Goal: Information Seeking & Learning: Learn about a topic

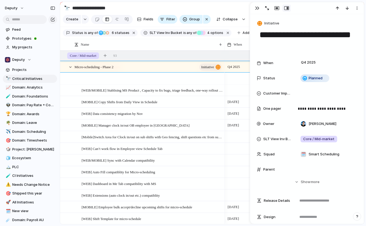
scroll to position [16, 0]
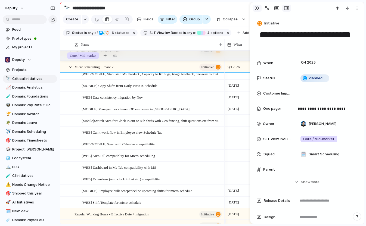
click at [258, 7] on div "button" at bounding box center [257, 8] width 4 height 4
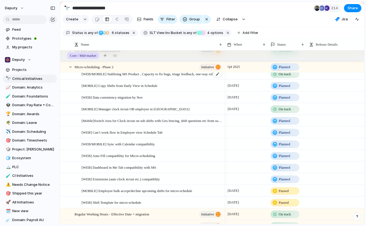
click at [144, 77] on span "[WEB/MOBILE] Stablising MS Product , Capacity to fix bugs, triage feedback, one…" at bounding box center [152, 74] width 141 height 6
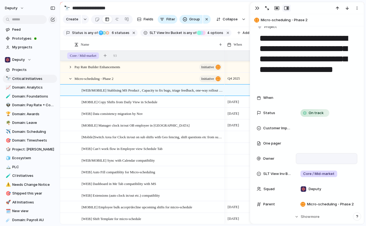
scroll to position [10, 0]
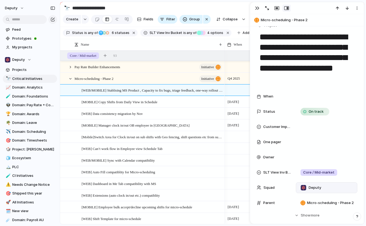
click at [328, 185] on div "Deputy" at bounding box center [326, 188] width 57 height 6
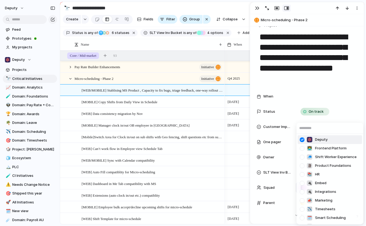
click at [302, 141] on div at bounding box center [302, 140] width 10 height 10
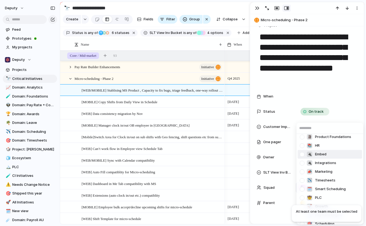
scroll to position [29, 0]
click at [314, 188] on div "🗓️ Smart Scheduling" at bounding box center [326, 189] width 39 height 6
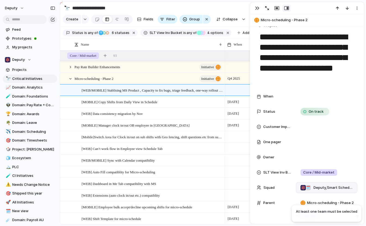
click at [327, 187] on span "Deputy , Smart Scheduling" at bounding box center [332, 187] width 39 height 5
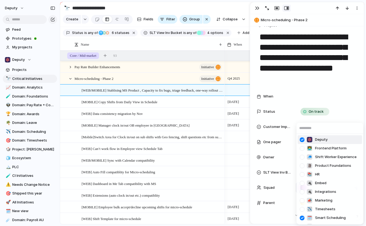
click at [303, 139] on div at bounding box center [302, 140] width 10 height 10
click at [261, 164] on div "Deputy 👨‍💻 Frontend Platform 🧢 Shift Worker Experience 🗿 Product Foundations 📚 …" at bounding box center [183, 113] width 366 height 226
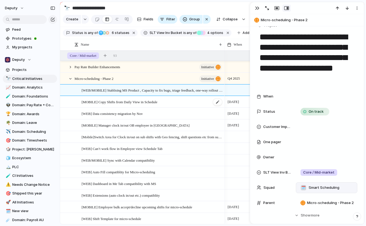
click at [180, 105] on div "[MOBILE] Copy Shifts from Daily View in Schedule" at bounding box center [152, 102] width 141 height 11
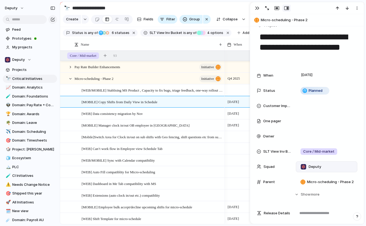
click at [328, 165] on div "Deputy" at bounding box center [326, 167] width 57 height 6
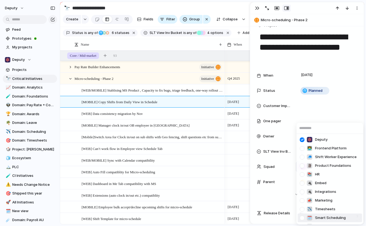
click at [301, 217] on div at bounding box center [302, 218] width 10 height 10
click at [302, 139] on div at bounding box center [302, 140] width 10 height 10
click at [260, 144] on div "Deputy 👨‍💻 Frontend Platform 🧢 Shift Worker Experience 🗿 Product Foundations 📚 …" at bounding box center [183, 113] width 366 height 226
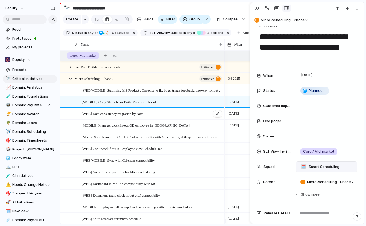
click at [160, 118] on div "[WEB] Data consistency migration by Nov" at bounding box center [152, 113] width 141 height 11
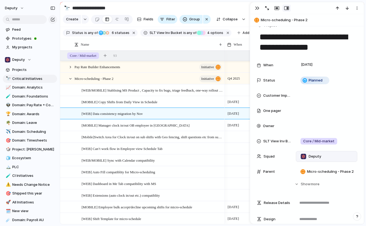
click at [333, 156] on div "Deputy" at bounding box center [326, 157] width 57 height 6
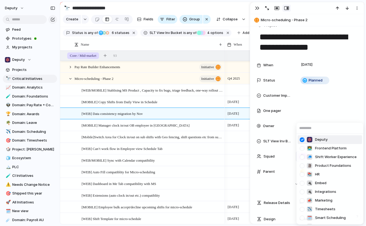
click at [302, 140] on div at bounding box center [302, 140] width 10 height 10
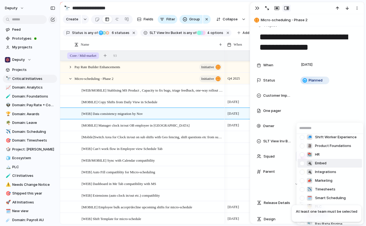
scroll to position [36, 0]
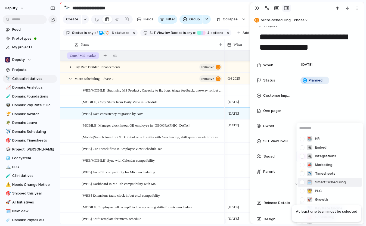
click at [302, 181] on div at bounding box center [302, 183] width 10 height 10
click at [268, 183] on div "Deputy 👨‍💻 Frontend Platform 🧢 Shift Worker Experience 🗿 Product Foundations 📚 …" at bounding box center [183, 113] width 366 height 226
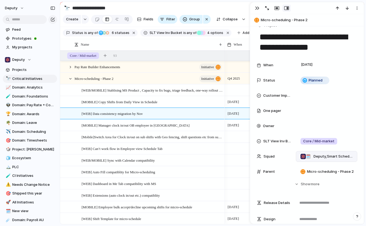
click at [320, 157] on span "Deputy , Smart Scheduling" at bounding box center [332, 156] width 39 height 5
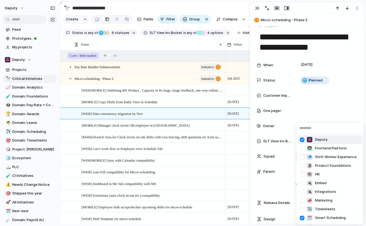
click at [302, 140] on div at bounding box center [302, 140] width 10 height 10
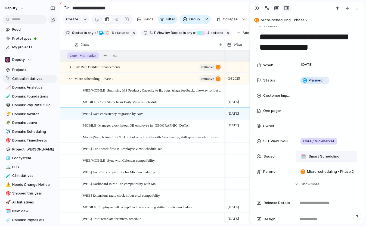
click at [271, 184] on div "Deputy 👨‍💻 Frontend Platform 🧢 Shift Worker Experience 🗿 Product Foundations 📚 …" at bounding box center [183, 113] width 366 height 226
click at [179, 128] on div "[MOBILE] Manager clock in/out OB employee in [GEOGRAPHIC_DATA]" at bounding box center [152, 125] width 141 height 11
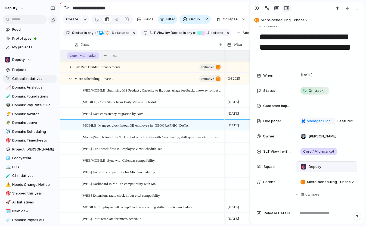
click at [335, 166] on div "Deputy" at bounding box center [326, 167] width 57 height 6
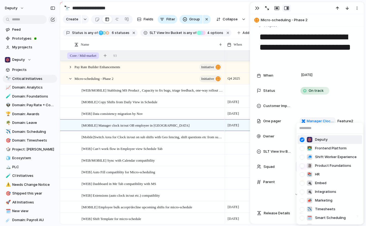
click at [301, 139] on div at bounding box center [302, 140] width 10 height 10
click at [302, 140] on div at bounding box center [302, 140] width 10 height 10
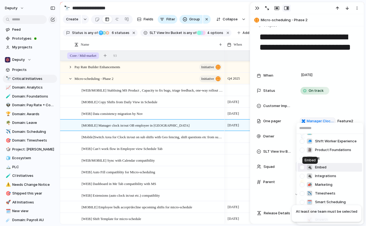
scroll to position [17, 0]
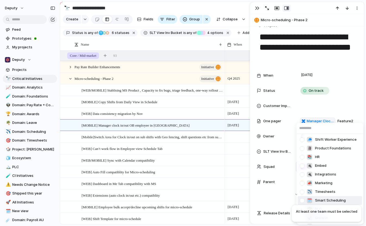
click at [303, 200] on div at bounding box center [302, 201] width 10 height 10
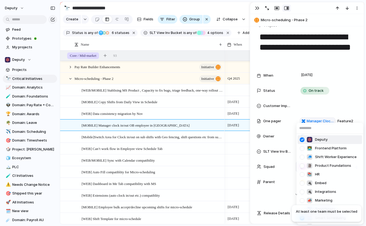
click at [301, 141] on div at bounding box center [302, 140] width 10 height 10
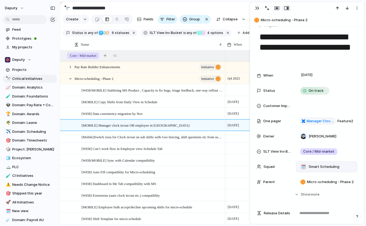
click at [262, 194] on div "Deputy 👨‍💻 Frontend Platform 🧢 Shift Worker Experience 🗿 Product Foundations 📚 …" at bounding box center [183, 113] width 366 height 226
click at [171, 140] on span "[Mobile]Switch Area for Clock in/out on sub shifts with Geo fencing, shift ques…" at bounding box center [152, 137] width 141 height 6
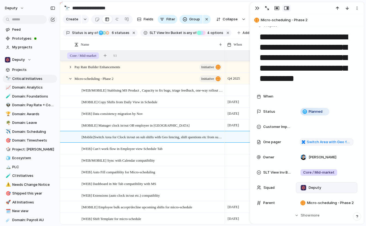
click at [325, 189] on div "Deputy" at bounding box center [326, 188] width 57 height 6
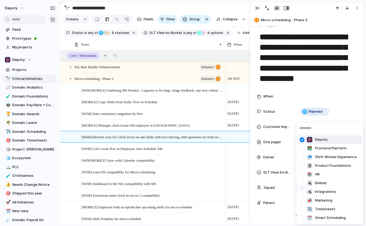
click at [302, 138] on div at bounding box center [302, 140] width 10 height 10
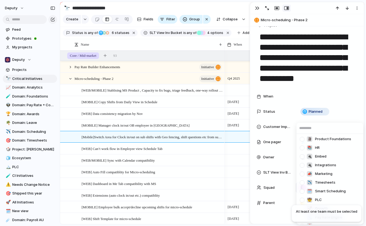
scroll to position [57, 0]
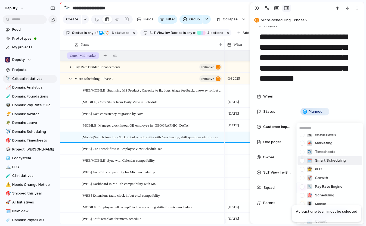
click at [303, 162] on div at bounding box center [302, 161] width 10 height 10
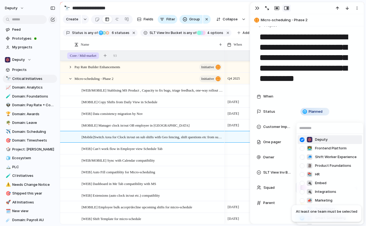
click at [300, 138] on div at bounding box center [302, 140] width 10 height 10
click at [275, 152] on div "Deputy 👨‍💻 Frontend Platform 🧢 Shift Worker Experience 🗿 Product Foundations 📚 …" at bounding box center [183, 113] width 366 height 226
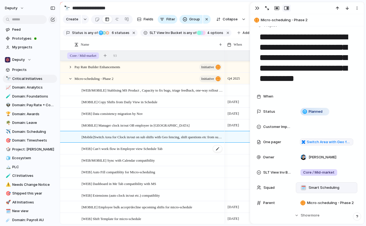
click at [178, 150] on div "[WEB] Can’t work flow in Employee view Schedule Tab" at bounding box center [152, 148] width 141 height 11
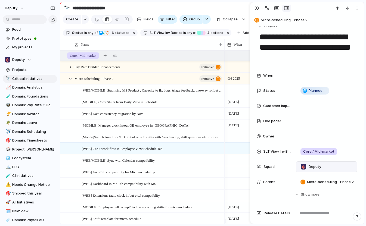
click at [327, 167] on div "Deputy" at bounding box center [326, 167] width 57 height 6
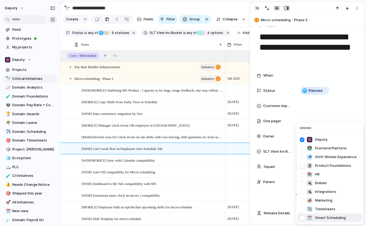
click at [303, 219] on div at bounding box center [302, 218] width 10 height 10
click at [303, 140] on div at bounding box center [302, 140] width 10 height 10
click at [276, 192] on div "Deputy 👨‍💻 Frontend Platform 🧢 Shift Worker Experience 🗿 Product Foundations 📚 …" at bounding box center [183, 113] width 366 height 226
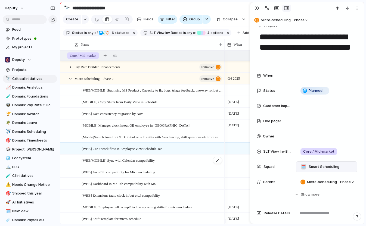
click at [179, 165] on div "[WEB/MOBILE] Sync with Calendar compatibility" at bounding box center [152, 160] width 141 height 11
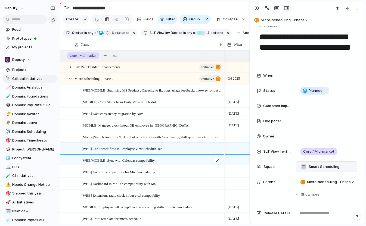
type textarea "**********"
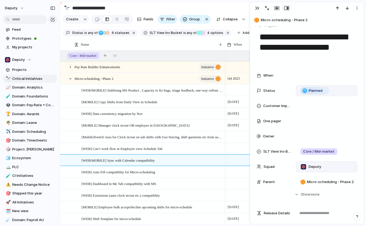
click at [318, 89] on span "Planned" at bounding box center [316, 90] width 14 height 5
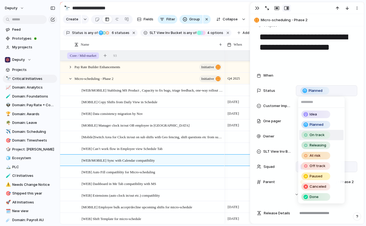
click at [318, 135] on span "On track" at bounding box center [317, 134] width 15 height 5
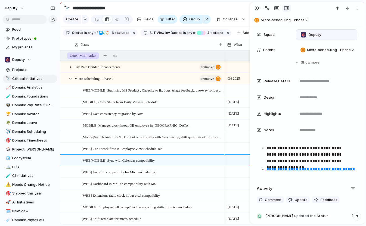
scroll to position [222, 0]
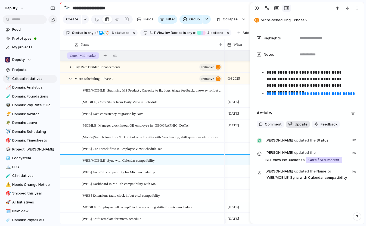
click at [300, 122] on span "Update" at bounding box center [301, 124] width 13 height 5
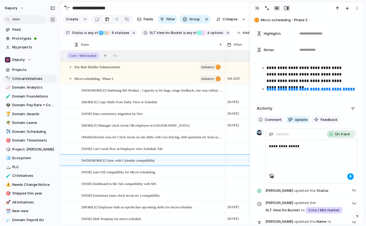
click at [349, 176] on div "button" at bounding box center [350, 176] width 3 height 3
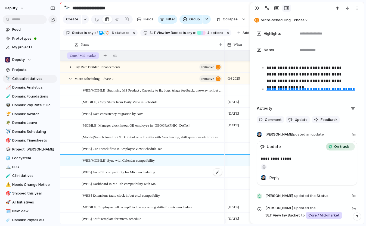
click at [169, 176] on div "[WEB] Auto Fill compatiblity for Micro-scheduling" at bounding box center [152, 172] width 141 height 11
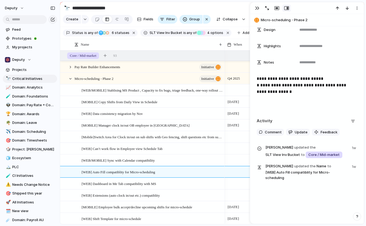
scroll to position [66, 0]
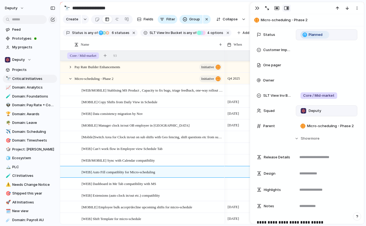
click at [319, 36] on span "Planned" at bounding box center [316, 34] width 14 height 5
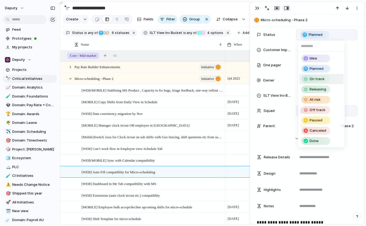
click at [319, 80] on span "On track" at bounding box center [317, 78] width 15 height 5
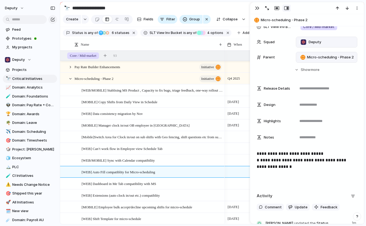
scroll to position [128, 0]
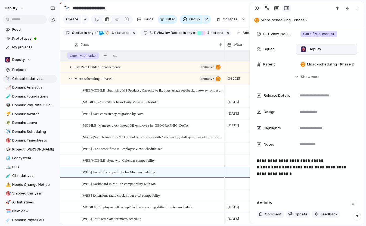
click at [327, 46] on div "Deputy" at bounding box center [326, 49] width 61 height 11
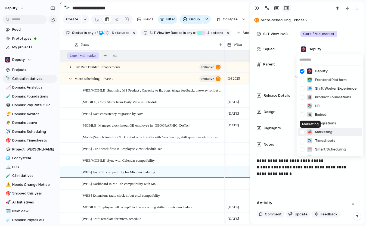
scroll to position [1, 0]
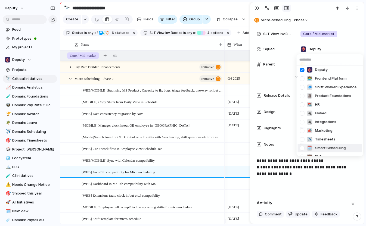
click at [302, 148] on div at bounding box center [302, 149] width 10 height 10
click at [304, 70] on div at bounding box center [302, 71] width 10 height 10
click at [256, 79] on div "Deputy 👨‍💻 Frontend Platform 🧢 Shift Worker Experience 🗿 Product Foundations 📚 …" at bounding box center [183, 113] width 366 height 226
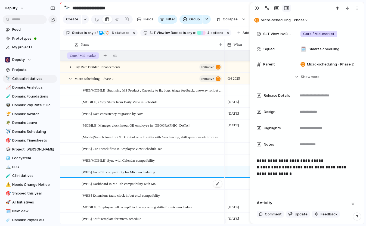
click at [173, 186] on div "[WEB] Dashboard in Me Tab compatibility with MS" at bounding box center [152, 183] width 141 height 11
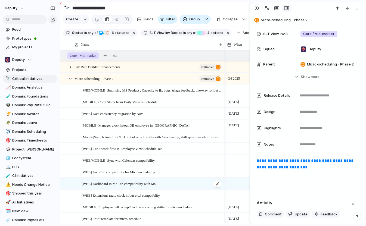
click at [173, 186] on div "[WEB] Dashboard in Me Tab compatibility with MS" at bounding box center [152, 183] width 141 height 11
click at [324, 52] on div "Deputy" at bounding box center [326, 49] width 57 height 6
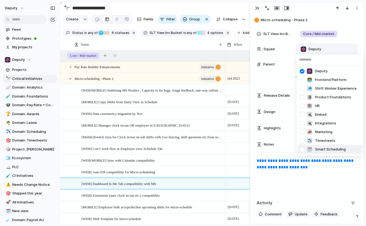
click at [302, 150] on div at bounding box center [302, 150] width 10 height 10
click at [303, 71] on div at bounding box center [302, 72] width 10 height 10
click at [258, 83] on div "Deputy 👨‍💻 Frontend Platform 🧢 Shift Worker Experience 🗿 Product Foundations 📚 …" at bounding box center [183, 113] width 366 height 226
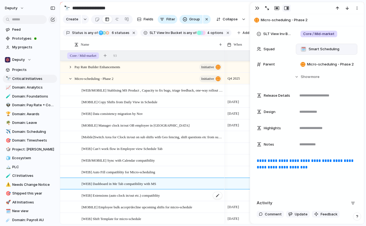
click at [160, 198] on span "[WEB] Extensions (auto clock in/out etc.) compatiblity" at bounding box center [121, 195] width 78 height 6
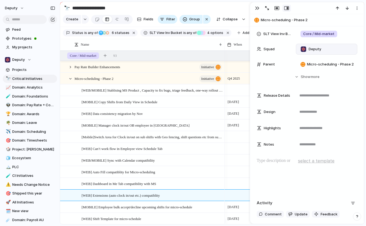
click at [323, 49] on div "Deputy" at bounding box center [326, 49] width 57 height 6
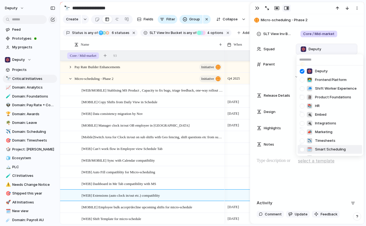
click at [301, 150] on div at bounding box center [302, 150] width 10 height 10
click at [302, 70] on div at bounding box center [302, 72] width 10 height 10
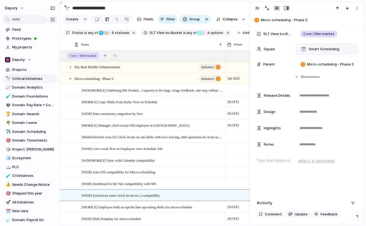
click at [258, 79] on div "Deputy 👨‍💻 Frontend Platform 🧢 Shift Worker Experience 🗿 Product Foundations 📚 …" at bounding box center [183, 113] width 366 height 226
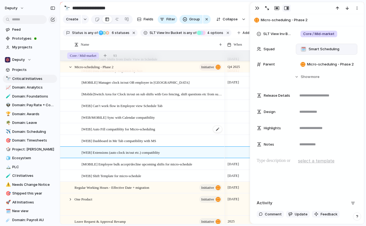
scroll to position [43, 0]
click at [176, 167] on span "[MOBILE] Employee bulk accept/decline upcoming shifts for micro-schedule" at bounding box center [137, 164] width 111 height 6
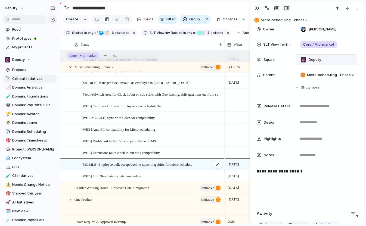
scroll to position [138, 0]
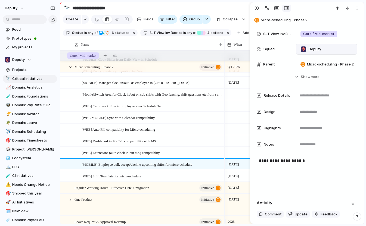
click at [328, 50] on div "Deputy" at bounding box center [326, 49] width 57 height 6
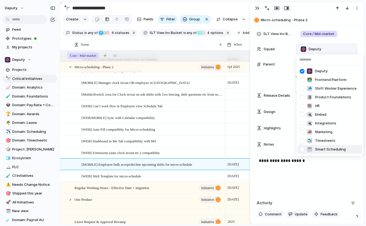
click at [302, 149] on div at bounding box center [302, 150] width 10 height 10
click at [302, 71] on div at bounding box center [302, 72] width 10 height 10
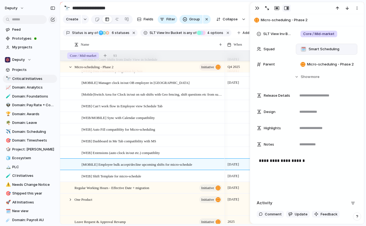
click at [255, 80] on div "Deputy 👨‍💻 Frontend Platform 🧢 Shift Worker Experience 🗿 Product Foundations 📚 …" at bounding box center [183, 113] width 366 height 226
click at [157, 182] on div "[WEB] Shift Template for micro-schedule" at bounding box center [152, 176] width 141 height 11
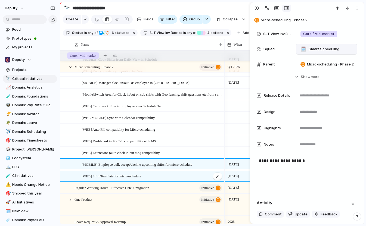
type textarea "**********"
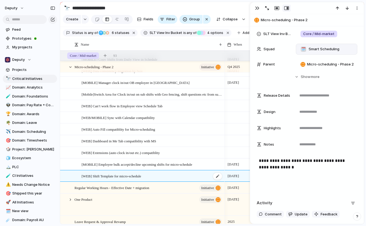
scroll to position [117, 0]
click at [157, 182] on div "[WEB] Shift Template for micro-schedule" at bounding box center [152, 176] width 141 height 11
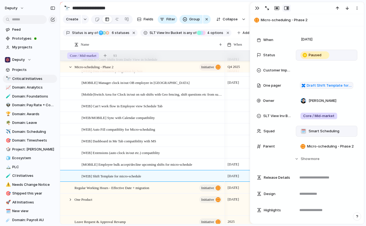
scroll to position [27, 0]
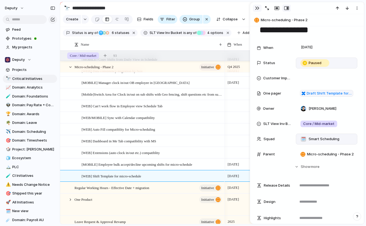
click at [256, 9] on div "button" at bounding box center [257, 8] width 4 height 4
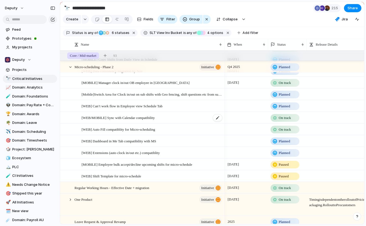
click at [182, 122] on div "[WEB/MOBILE] Sync with Calendar compatibility" at bounding box center [152, 117] width 141 height 11
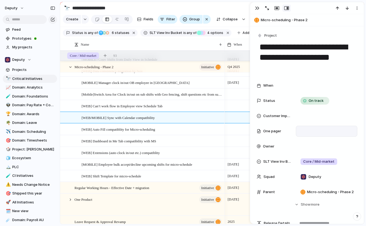
click at [304, 132] on div at bounding box center [327, 131] width 58 height 7
click at [279, 140] on div "**********" at bounding box center [307, 138] width 101 height 117
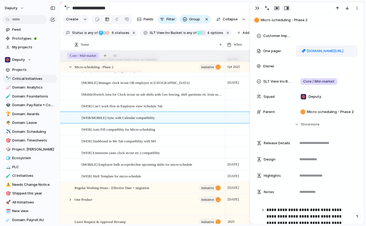
scroll to position [98, 0]
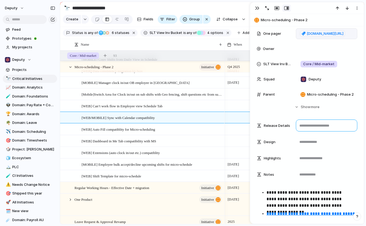
click at [316, 127] on textarea at bounding box center [326, 126] width 61 height 12
click at [297, 138] on textarea at bounding box center [326, 142] width 61 height 12
click at [315, 124] on textarea at bounding box center [326, 126] width 61 height 12
click at [186, 123] on div "[WEB/MOBILE] Sync with Calendar compatibility" at bounding box center [152, 117] width 141 height 11
click at [256, 9] on div "button" at bounding box center [257, 8] width 4 height 4
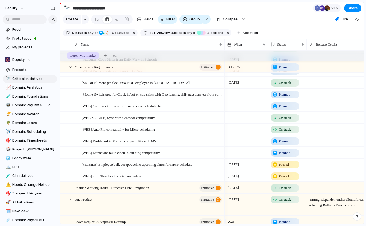
click at [243, 123] on div at bounding box center [246, 117] width 43 height 11
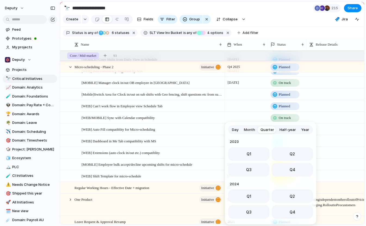
scroll to position [86, 0]
click at [235, 130] on span "Day" at bounding box center [235, 129] width 7 height 5
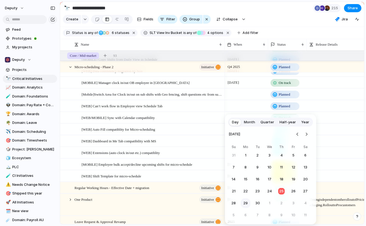
click at [246, 204] on button "29" at bounding box center [246, 203] width 10 height 10
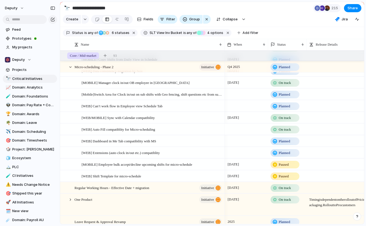
click at [241, 132] on div at bounding box center [246, 129] width 43 height 11
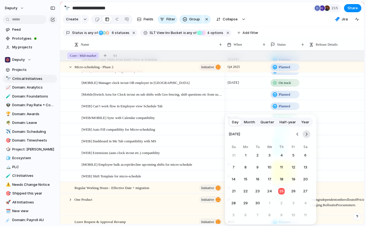
click at [306, 136] on button "Go to the Next Month" at bounding box center [307, 134] width 8 height 8
click at [304, 203] on button "1" at bounding box center [305, 203] width 10 height 10
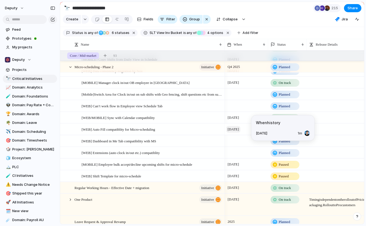
click at [240, 133] on span "[DATE]" at bounding box center [233, 129] width 14 height 7
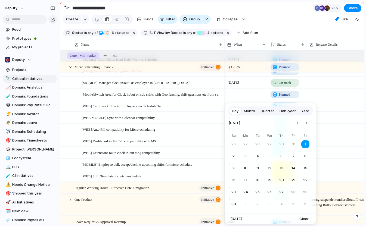
click at [249, 113] on span "Month" at bounding box center [249, 110] width 11 height 5
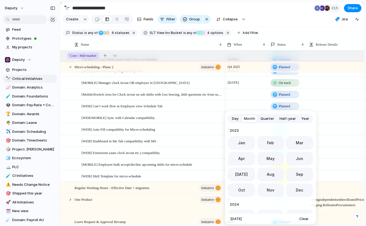
scroll to position [149, 0]
click at [243, 189] on span "Oct" at bounding box center [241, 189] width 7 height 6
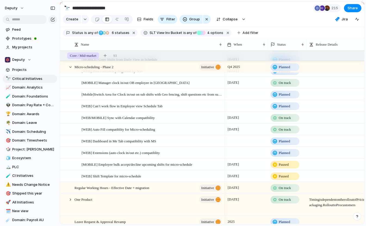
click at [238, 109] on div at bounding box center [246, 105] width 43 height 11
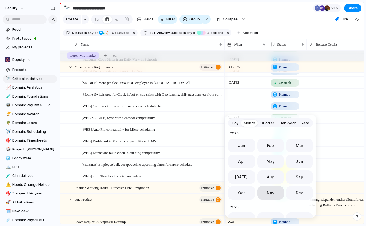
click at [265, 194] on button "Nov" at bounding box center [270, 193] width 27 height 14
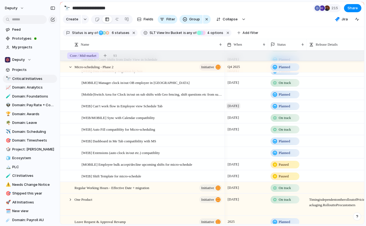
click at [240, 109] on span "[DATE]" at bounding box center [233, 106] width 14 height 7
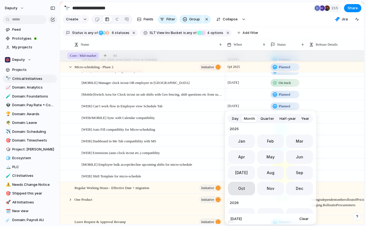
click at [245, 189] on button "Oct" at bounding box center [241, 189] width 27 height 14
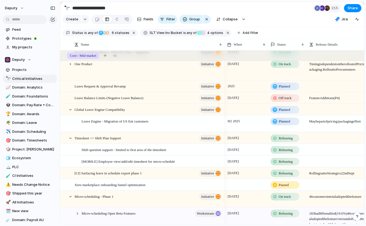
scroll to position [0, 0]
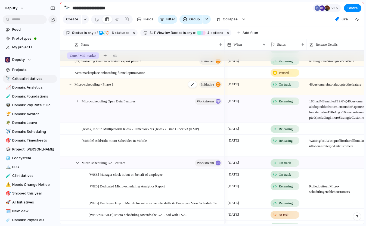
click at [147, 89] on div "Micro-scheduling - Phase 1 initiative" at bounding box center [148, 87] width 148 height 16
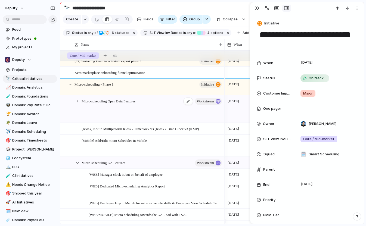
click at [139, 108] on div "Micro-scheduling Open Beta Features workstream" at bounding box center [152, 109] width 141 height 27
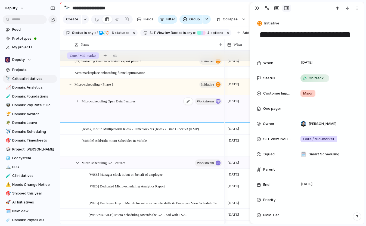
type textarea "**********"
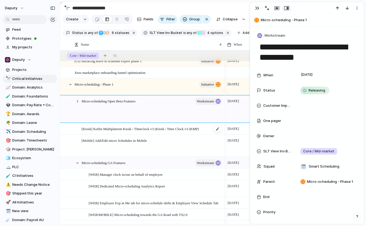
click at [136, 132] on span "[Kiosk] Kotlin Multiplatorm Kiosk / TImeclock v3 (Kiosk / Time Clock v3 (KMP)" at bounding box center [140, 129] width 117 height 6
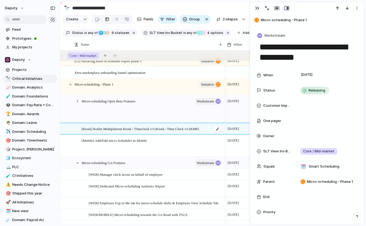
type textarea "**********"
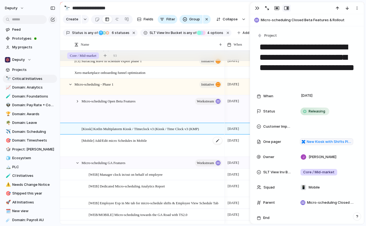
click at [134, 144] on span "[Mobile] Add/Edit micro Schedules in Mobile" at bounding box center [114, 140] width 65 height 6
type textarea "**********"
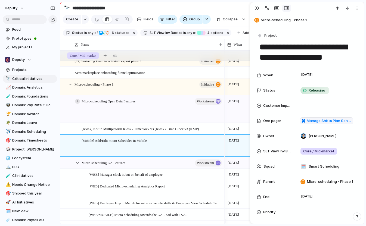
click at [77, 104] on div at bounding box center [77, 101] width 5 height 5
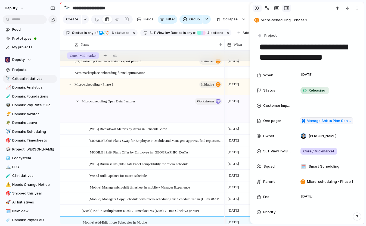
click at [256, 7] on div "button" at bounding box center [257, 8] width 4 height 4
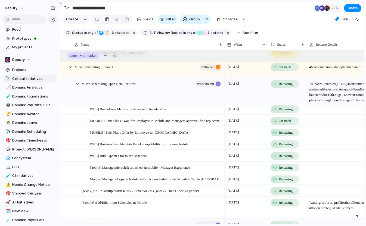
click at [284, 124] on span "On track" at bounding box center [285, 120] width 12 height 5
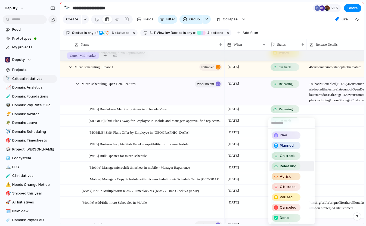
click at [287, 164] on span "Releasing" at bounding box center [288, 166] width 17 height 5
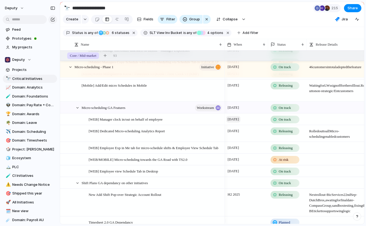
click at [240, 123] on span "[DATE]" at bounding box center [233, 119] width 14 height 7
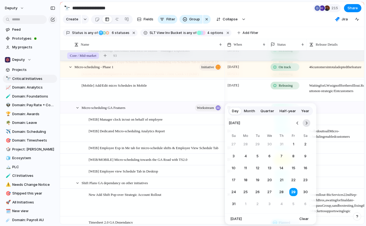
click at [303, 122] on button "Go to the Next Month" at bounding box center [307, 123] width 8 height 8
click at [245, 191] on button "29" at bounding box center [246, 192] width 10 height 10
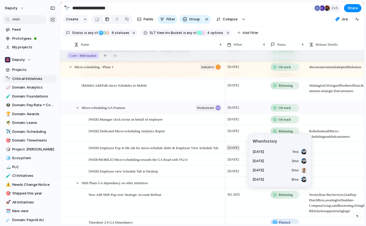
click at [240, 151] on span "[DATE]" at bounding box center [233, 148] width 14 height 7
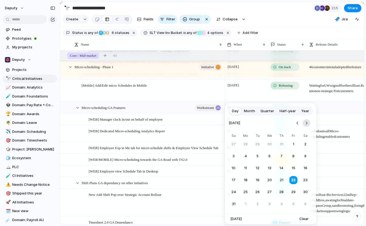
click at [304, 123] on button "Go to the Next Month" at bounding box center [307, 123] width 8 height 8
click at [246, 190] on button "29" at bounding box center [246, 192] width 10 height 10
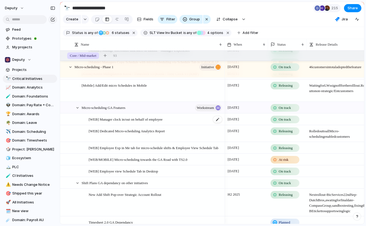
click at [176, 123] on div "[WEB] Manager clock in/out on behalf of employee" at bounding box center [156, 119] width 134 height 11
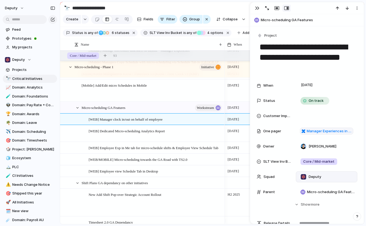
click at [316, 175] on span "Deputy" at bounding box center [315, 176] width 13 height 5
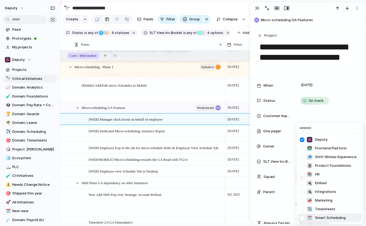
click at [302, 217] on div at bounding box center [302, 218] width 10 height 10
click at [303, 139] on div at bounding box center [302, 140] width 10 height 10
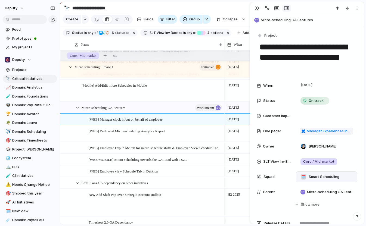
click at [156, 112] on div "Deputy 👨‍💻 Frontend Platform 🧢 Shift Worker Experience 🗿 Product Foundations 📚 …" at bounding box center [183, 113] width 366 height 226
click at [156, 112] on div "Micro-scheduling GA Features workstream" at bounding box center [152, 107] width 141 height 11
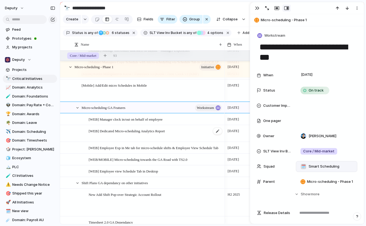
click at [178, 137] on div "[WEB] Dedicated Micro-scheduling Analytics Report" at bounding box center [156, 134] width 134 height 16
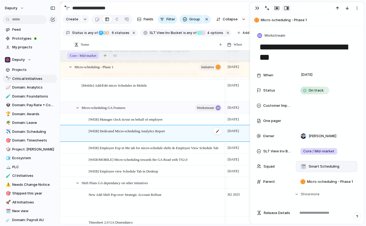
type textarea "**********"
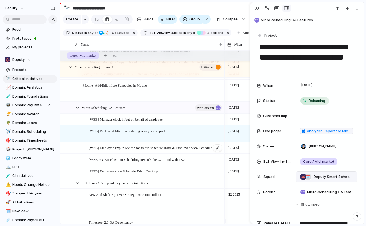
click at [169, 151] on span "[WEB] Employee Exp in Me tab for micro-schedule shifts & Employee View Schedule…" at bounding box center [154, 148] width 130 height 6
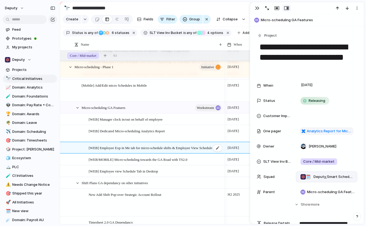
type textarea "**********"
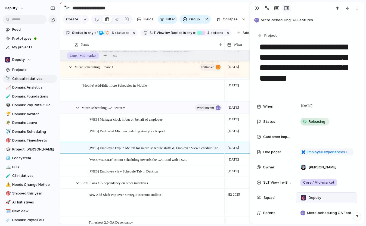
click at [329, 193] on div "Deputy" at bounding box center [326, 197] width 61 height 11
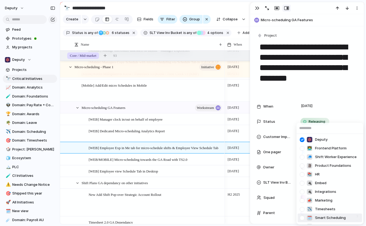
click at [302, 219] on div at bounding box center [302, 218] width 10 height 10
click at [203, 162] on div "Deputy 👨‍💻 Frontend Platform 🧢 Shift Worker Experience 🗿 Product Foundations 📚 …" at bounding box center [183, 113] width 366 height 226
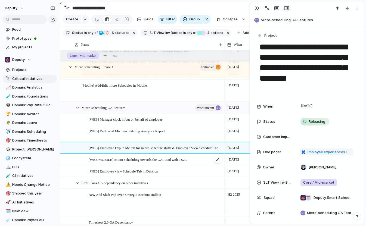
click at [187, 163] on span "[WEB/MOBILE] Micro-scheduling towards the GA Road with TS2.0" at bounding box center [138, 159] width 99 height 6
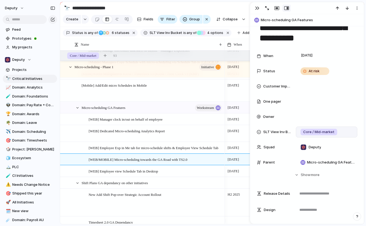
scroll to position [55, 0]
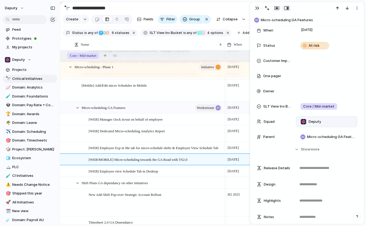
click at [331, 119] on div "Deputy" at bounding box center [326, 122] width 57 height 6
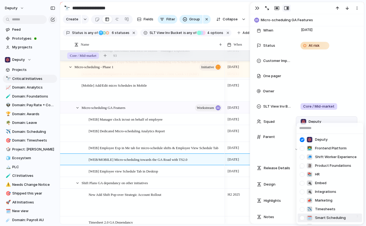
click at [301, 219] on div at bounding box center [302, 218] width 10 height 10
click at [206, 164] on div "Deputy 👨‍💻 Frontend Platform 🧢 Shift Worker Experience 🗿 Product Foundations 📚 …" at bounding box center [183, 113] width 366 height 226
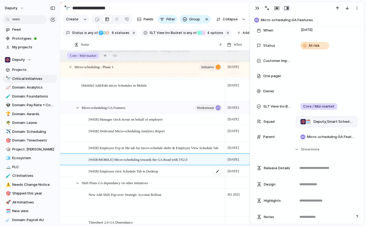
click at [190, 177] on div "[WEB] Employee view Schedule Tab in Desktop" at bounding box center [156, 171] width 134 height 11
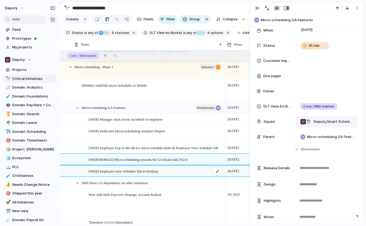
type textarea "**********"
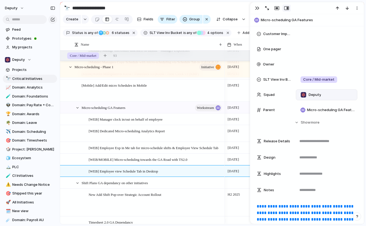
scroll to position [81, 0]
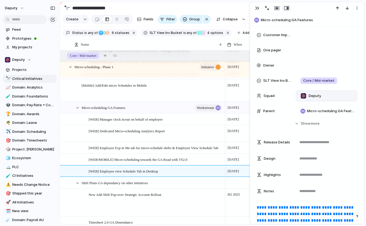
click at [322, 99] on div "Deputy" at bounding box center [326, 96] width 61 height 11
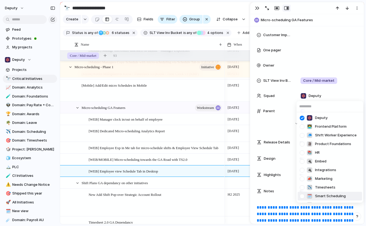
click at [301, 197] on div at bounding box center [302, 197] width 10 height 10
click at [194, 189] on div "Deputy 👨‍💻 Frontend Platform 🧢 Shift Worker Experience 🗿 Product Foundations 📚 …" at bounding box center [183, 113] width 366 height 226
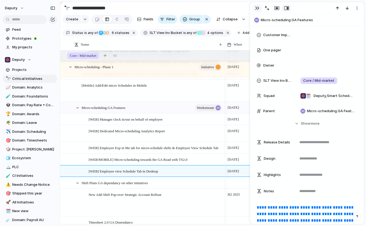
click at [257, 9] on div "button" at bounding box center [257, 8] width 4 height 4
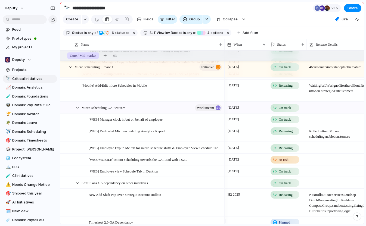
click at [289, 174] on span "On track" at bounding box center [285, 171] width 12 height 5
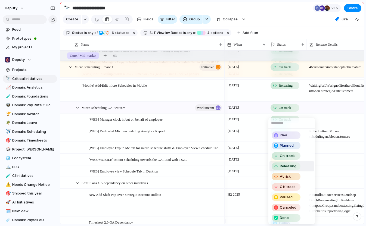
click at [290, 166] on span "Releasing" at bounding box center [288, 166] width 17 height 5
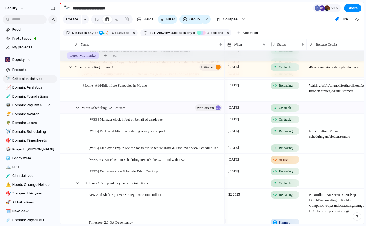
click at [293, 174] on span "Releasing" at bounding box center [286, 171] width 14 height 5
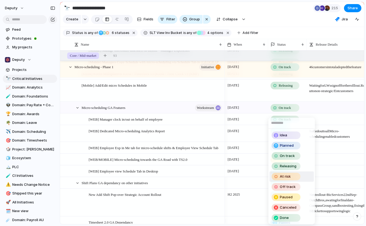
click at [240, 177] on div "Idea Planned On track Releasing At risk Off track Paused Canceled Done" at bounding box center [183, 113] width 366 height 226
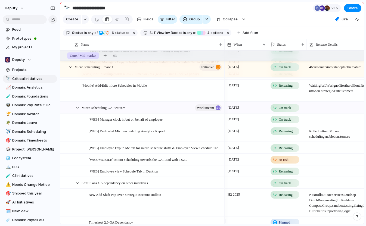
click at [240, 175] on span "[DATE]" at bounding box center [233, 171] width 14 height 7
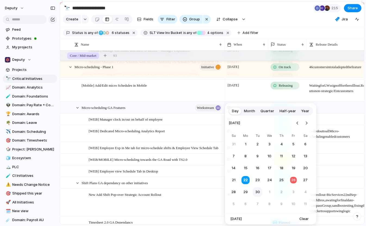
click at [256, 192] on button "30" at bounding box center [258, 192] width 10 height 10
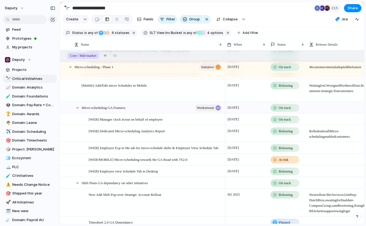
click at [270, 175] on div "Releasing" at bounding box center [287, 171] width 38 height 10
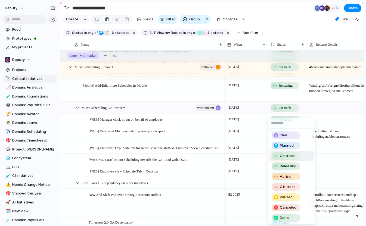
click at [286, 158] on span "On track" at bounding box center [287, 155] width 15 height 5
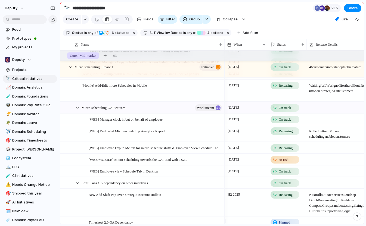
click at [287, 151] on span "Releasing" at bounding box center [286, 147] width 14 height 5
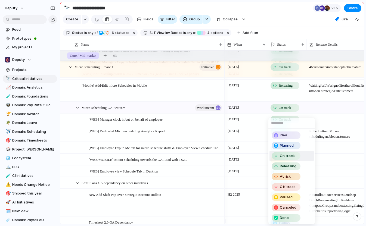
click at [287, 154] on span "On track" at bounding box center [287, 155] width 15 height 5
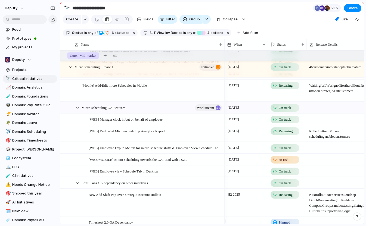
scroll to position [487, 0]
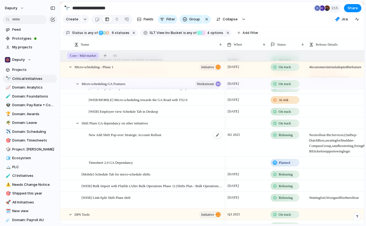
click at [178, 156] on div "New Add Shift Pop-over Strategic Account Rollout" at bounding box center [156, 142] width 134 height 27
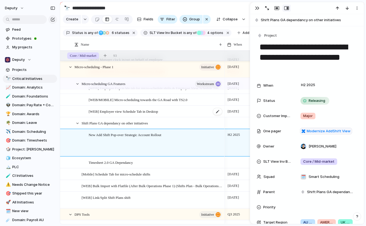
click at [171, 115] on div "[WEB] Employee view Schedule Tab in Desktop" at bounding box center [156, 111] width 134 height 11
type textarea "**********"
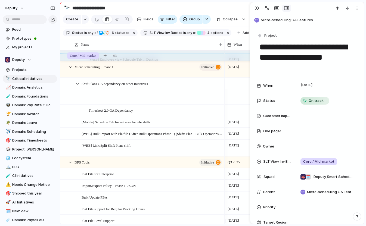
scroll to position [540, 0]
click at [176, 116] on div "Timesheet 2.0 GA Dependancy" at bounding box center [156, 110] width 134 height 11
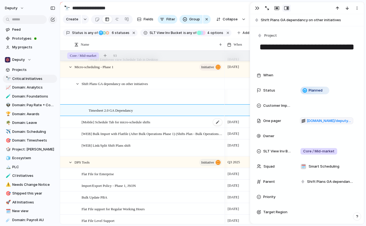
click at [171, 124] on div "[Mobile] Schedule Tab for micro-schedule shifts" at bounding box center [152, 122] width 141 height 11
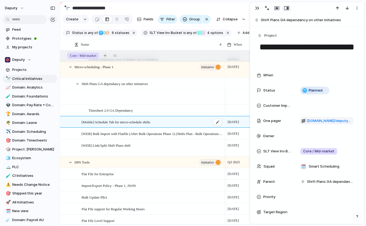
type textarea "**********"
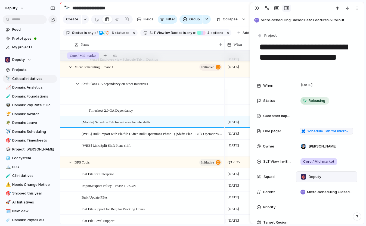
click at [326, 176] on div "Deputy" at bounding box center [326, 177] width 57 height 6
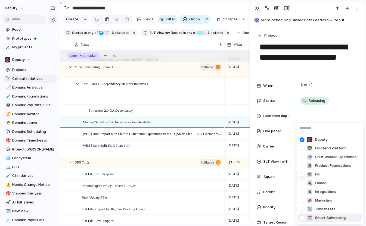
click at [303, 218] on div at bounding box center [302, 218] width 10 height 10
click at [257, 9] on div "Deputy 👨‍💻 Frontend Platform 🧢 Shift Worker Experience 🗿 Product Foundations 📚 …" at bounding box center [183, 113] width 366 height 226
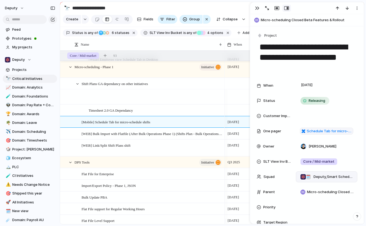
click at [257, 9] on div "button" at bounding box center [257, 8] width 4 height 4
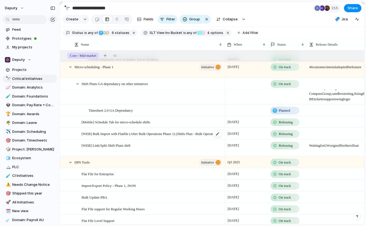
click at [192, 137] on span "[WEB] Bulk Import with Flatfile (After Bulk Operations Phase 1) (Shifts Plan - …" at bounding box center [152, 133] width 141 height 6
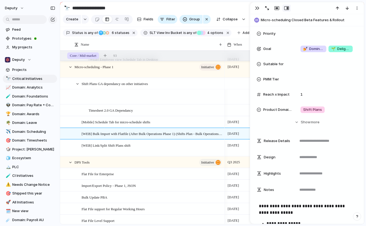
scroll to position [183, 0]
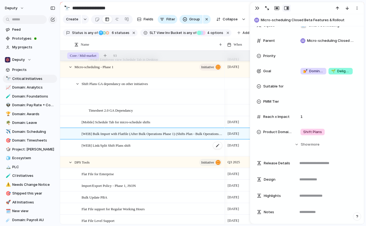
click at [185, 152] on div "[WEB] Link/Split Shift Plans shift" at bounding box center [152, 148] width 141 height 16
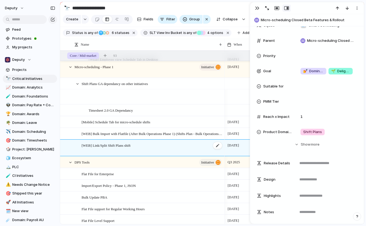
type textarea "**********"
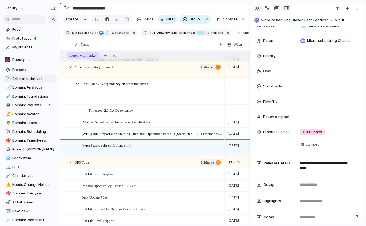
click at [258, 9] on div "button" at bounding box center [257, 8] width 4 height 4
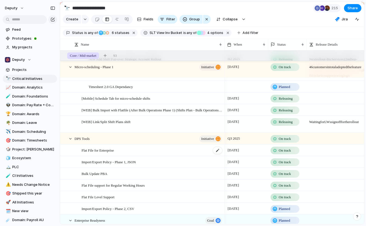
scroll to position [588, 0]
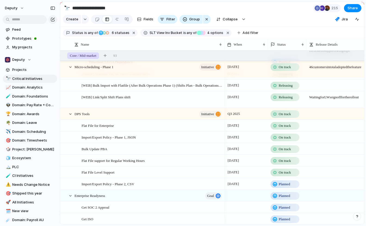
click at [316, 100] on span "Waiting for LWs sign off for the rollout" at bounding box center [340, 96] width 67 height 8
click at [316, 102] on textarea "**********" at bounding box center [341, 103] width 64 height 11
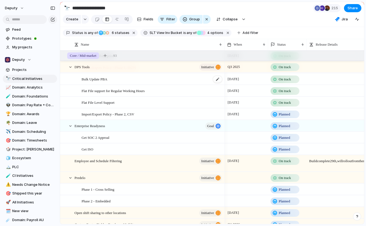
scroll to position [739, 0]
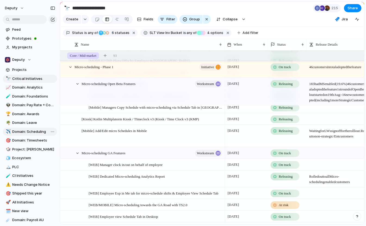
click at [35, 131] on span "Domain: Scheduling" at bounding box center [33, 131] width 43 height 5
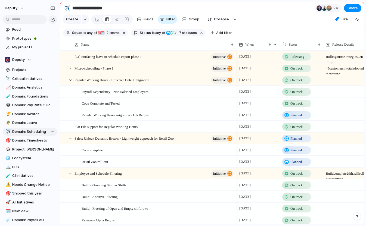
type input "**********"
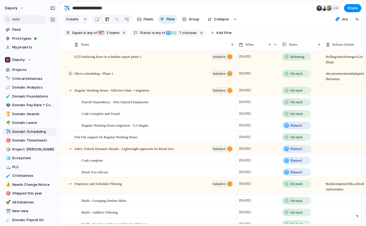
click at [71, 76] on div at bounding box center [70, 73] width 5 height 5
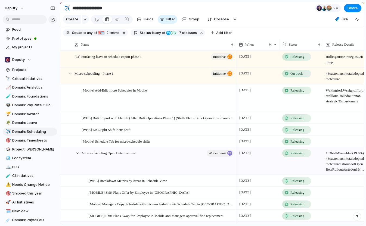
click at [329, 77] on span "46 customers in total adopted the feature" at bounding box center [345, 75] width 43 height 14
drag, startPoint x: 331, startPoint y: 77, endPoint x: 322, endPoint y: 77, distance: 8.2
click at [322, 77] on div "**********" at bounding box center [183, 113] width 366 height 226
type textarea "**********"
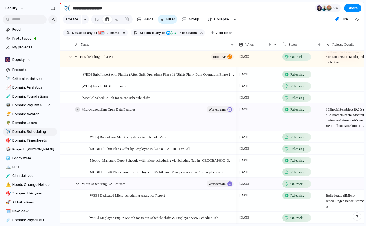
click at [77, 112] on div at bounding box center [77, 109] width 5 height 5
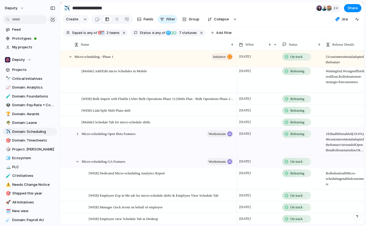
click at [329, 137] on span "183 had MS enabled (19.6%) 46 customers in total adopted the feature 1st round …" at bounding box center [345, 140] width 43 height 25
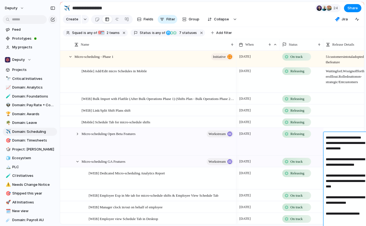
click at [329, 137] on textarea "**********" at bounding box center [345, 189] width 39 height 109
click at [341, 186] on textarea "**********" at bounding box center [345, 189] width 39 height 109
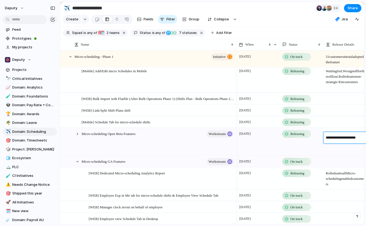
type textarea "**********"
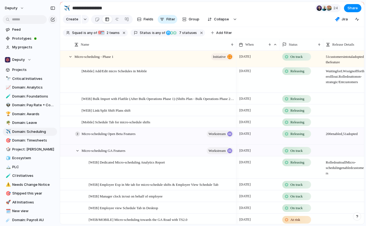
click at [78, 136] on div at bounding box center [77, 134] width 5 height 5
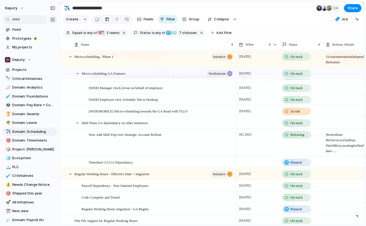
click at [299, 164] on span "Planned" at bounding box center [295, 162] width 11 height 5
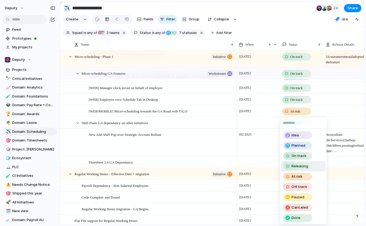
click at [300, 166] on span "Releasing" at bounding box center [299, 166] width 17 height 5
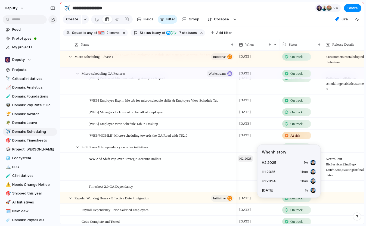
click at [250, 162] on span "H2 2025" at bounding box center [245, 159] width 15 height 7
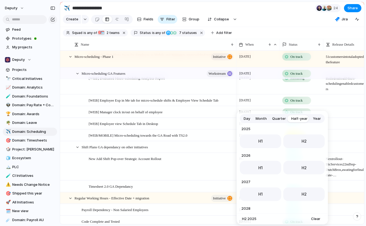
click at [262, 119] on span "Month" at bounding box center [261, 118] width 11 height 5
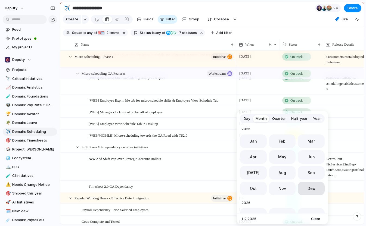
click at [309, 185] on button "Dec" at bounding box center [311, 189] width 27 height 14
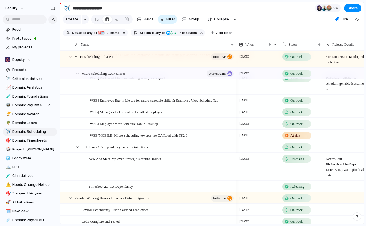
click at [328, 164] on span "Next rollout - BicServices [DATE] - Dutch Bros, awating for final date - Compas…" at bounding box center [345, 165] width 43 height 25
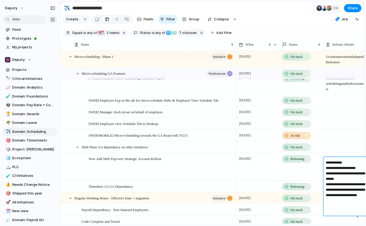
drag, startPoint x: 325, startPoint y: 162, endPoint x: 355, endPoint y: 201, distance: 49.5
click at [355, 201] on div "**********" at bounding box center [345, 186] width 42 height 59
click at [359, 207] on textarea "**********" at bounding box center [345, 187] width 39 height 54
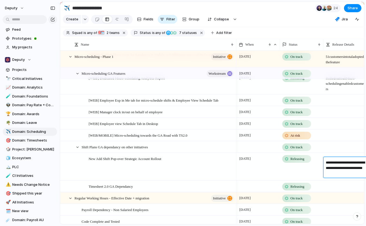
drag, startPoint x: 351, startPoint y: 169, endPoint x: 342, endPoint y: 169, distance: 9.0
click at [342, 169] on textarea "**********" at bounding box center [345, 168] width 39 height 16
drag, startPoint x: 358, startPoint y: 174, endPoint x: 341, endPoint y: 169, distance: 18.1
click at [341, 169] on textarea "**********" at bounding box center [345, 168] width 39 height 16
paste textarea "**********"
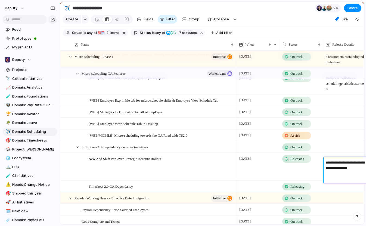
type textarea "**********"
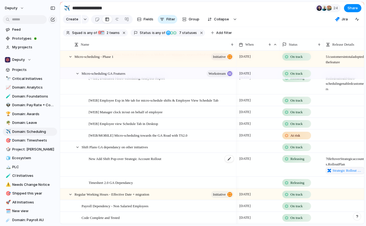
click at [175, 163] on div "New Add Shift Pop-over Strategic Account Rollout" at bounding box center [162, 164] width 146 height 23
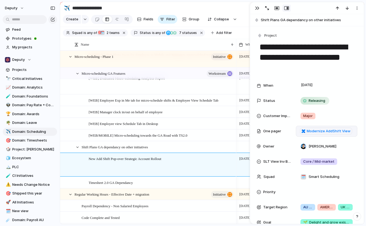
click at [350, 129] on span "Modernize AddShift View" at bounding box center [326, 131] width 57 height 7
click at [347, 131] on p "**********" at bounding box center [324, 131] width 53 height 26
click at [352, 141] on div "Owner [PERSON_NAME]" at bounding box center [307, 146] width 101 height 11
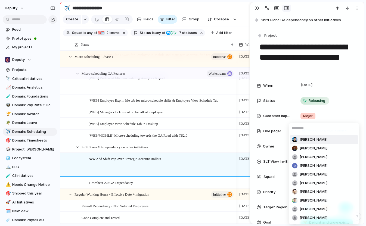
scroll to position [0, 0]
click at [273, 120] on div "[PERSON_NAME] [PERSON_NAME] [PERSON_NAME] [PERSON_NAME] [PERSON_NAME] [PERSON_N…" at bounding box center [183, 113] width 366 height 226
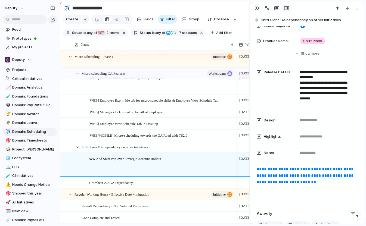
scroll to position [304, 0]
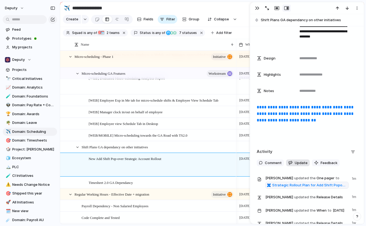
click at [295, 163] on span "Update" at bounding box center [301, 162] width 13 height 5
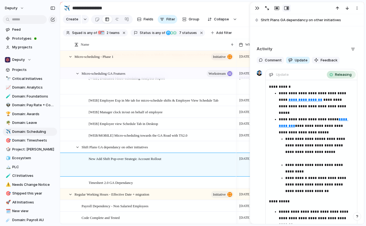
scroll to position [486, 0]
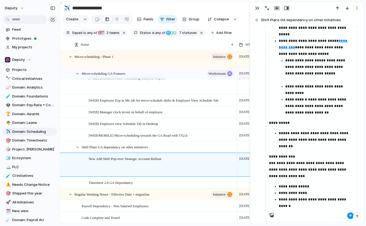
click at [268, 163] on div "**********" at bounding box center [311, 107] width 91 height 211
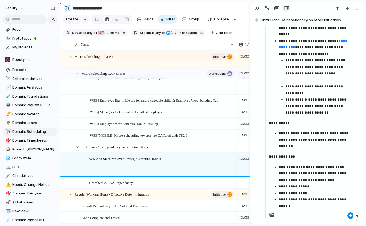
scroll to position [500, 0]
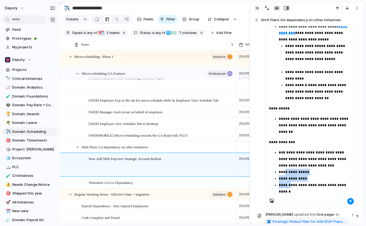
drag, startPoint x: 285, startPoint y: 170, endPoint x: 287, endPoint y: 186, distance: 16.2
click at [287, 186] on ul "**********" at bounding box center [311, 182] width 85 height 26
click at [278, 173] on ul "**********" at bounding box center [311, 182] width 85 height 26
click at [281, 173] on p "**********" at bounding box center [314, 172] width 71 height 7
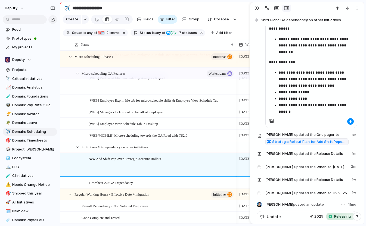
scroll to position [505, 0]
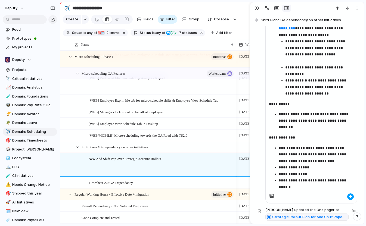
click at [349, 197] on div "button" at bounding box center [350, 196] width 3 height 3
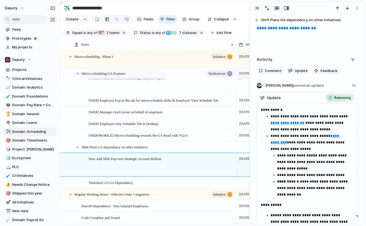
scroll to position [379, 0]
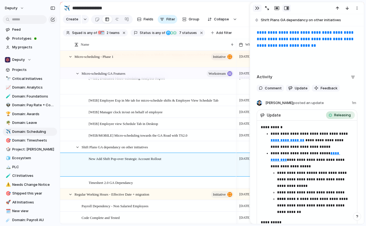
click at [256, 7] on div "button" at bounding box center [257, 8] width 4 height 4
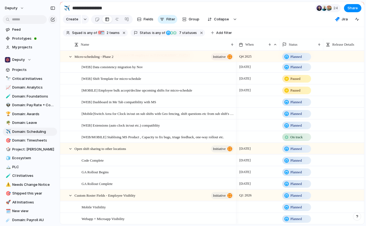
scroll to position [557, 0]
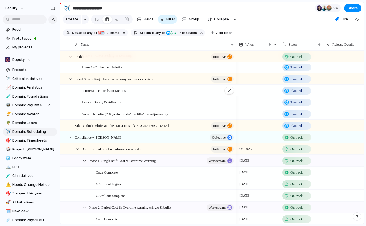
click at [150, 95] on div "Permission controls on Metrics" at bounding box center [158, 90] width 153 height 11
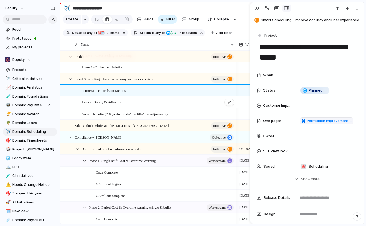
click at [121, 105] on span "Revamp Salary Distribution" at bounding box center [102, 102] width 40 height 6
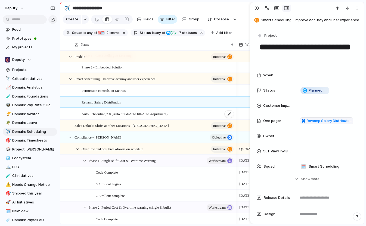
click at [161, 117] on span "Auto Scheduling 2.0 (Auto build/Auto fill/Auto Adjustment)" at bounding box center [125, 114] width 86 height 6
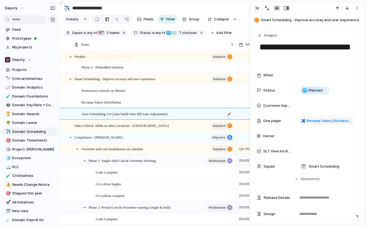
type textarea "**********"
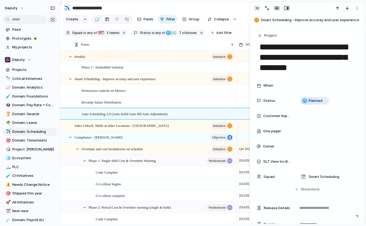
click at [256, 7] on div "button" at bounding box center [257, 8] width 4 height 4
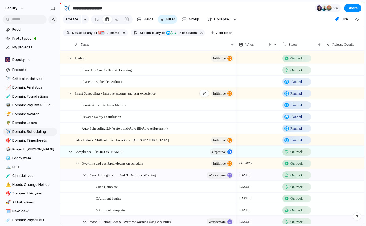
click at [173, 97] on div "Smart Scheduling - Improve accuray and user experience initiative" at bounding box center [154, 93] width 160 height 11
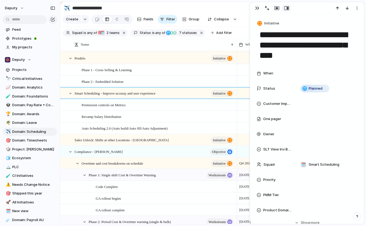
drag, startPoint x: 320, startPoint y: 58, endPoint x: 326, endPoint y: 35, distance: 24.1
click at [326, 35] on textarea "**********" at bounding box center [307, 45] width 96 height 32
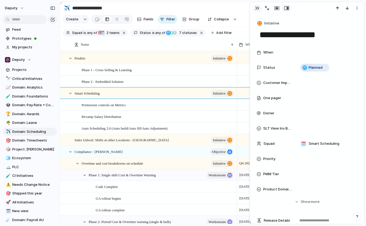
type textarea "**********"
click at [257, 6] on div "button" at bounding box center [257, 8] width 4 height 4
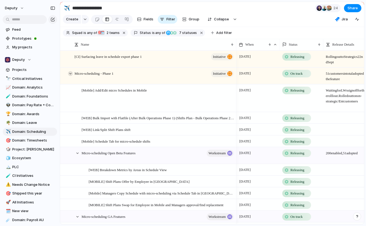
click at [70, 76] on div at bounding box center [70, 73] width 5 height 5
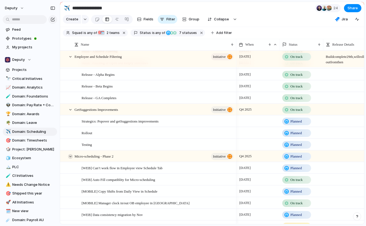
click at [71, 159] on div at bounding box center [70, 156] width 5 height 5
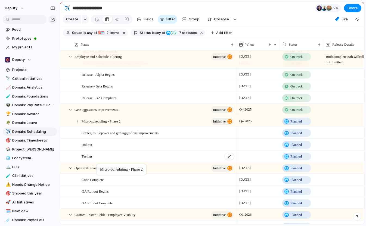
drag, startPoint x: 76, startPoint y: 164, endPoint x: 99, endPoint y: 165, distance: 22.9
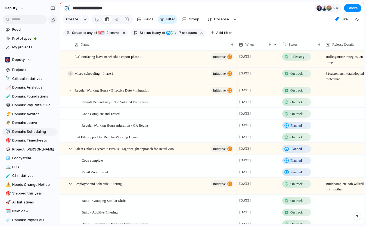
click at [71, 76] on div at bounding box center [70, 73] width 5 height 5
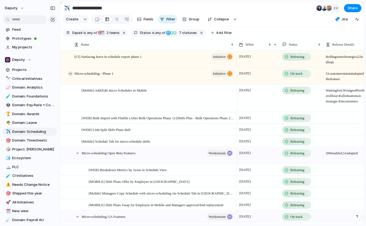
click at [71, 76] on div at bounding box center [70, 73] width 5 height 5
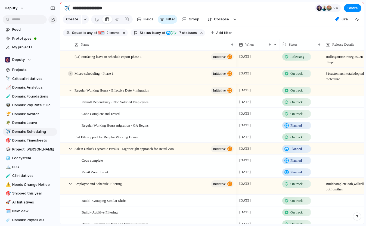
click at [70, 76] on div at bounding box center [70, 73] width 5 height 5
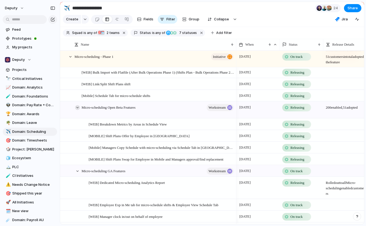
click at [77, 110] on div at bounding box center [77, 107] width 5 height 5
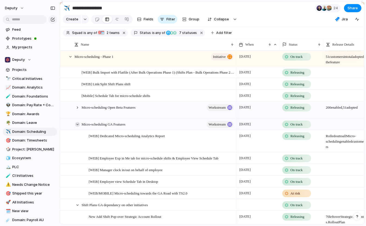
click at [77, 127] on div at bounding box center [77, 124] width 5 height 5
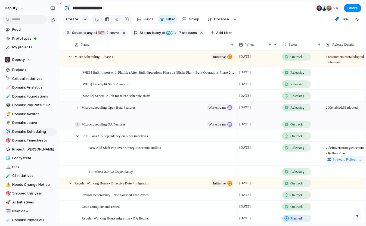
click at [79, 127] on div at bounding box center [77, 124] width 5 height 5
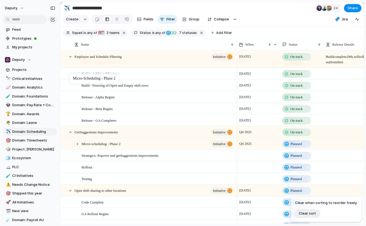
drag, startPoint x: 69, startPoint y: 148, endPoint x: 72, endPoint y: 74, distance: 73.5
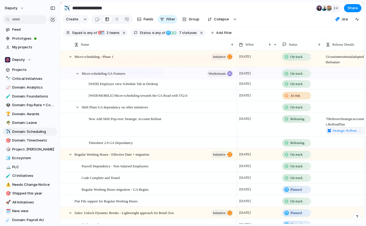
scroll to position [172, 0]
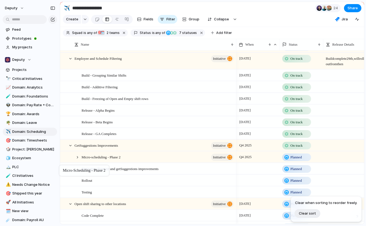
drag, startPoint x: 71, startPoint y: 160, endPoint x: 62, endPoint y: 166, distance: 11.3
drag, startPoint x: 70, startPoint y: 161, endPoint x: 55, endPoint y: 142, distance: 24.3
click at [77, 160] on div at bounding box center [77, 157] width 5 height 5
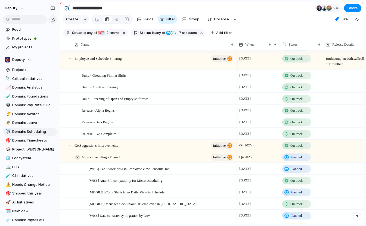
click at [77, 160] on div at bounding box center [77, 157] width 5 height 5
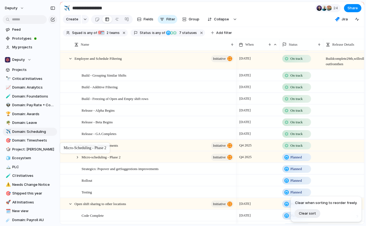
drag, startPoint x: 72, startPoint y: 160, endPoint x: 63, endPoint y: 144, distance: 18.5
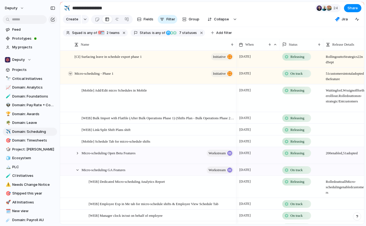
click at [71, 76] on div at bounding box center [70, 73] width 5 height 5
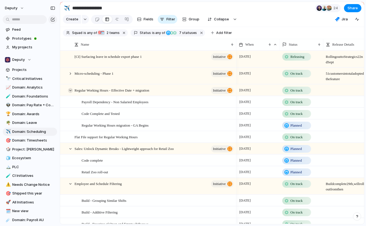
click at [70, 93] on div at bounding box center [70, 90] width 5 height 5
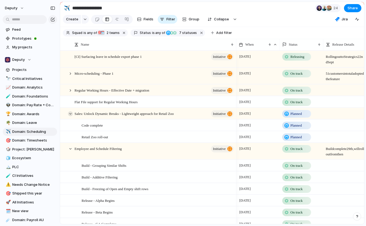
click at [69, 116] on div at bounding box center [70, 113] width 5 height 5
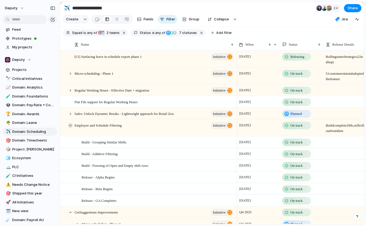
click at [69, 128] on div at bounding box center [70, 125] width 5 height 5
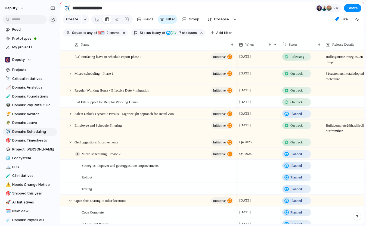
click at [78, 157] on div at bounding box center [77, 154] width 5 height 5
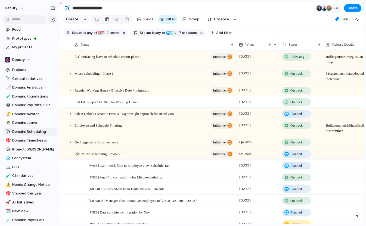
click at [78, 157] on div at bounding box center [77, 154] width 5 height 5
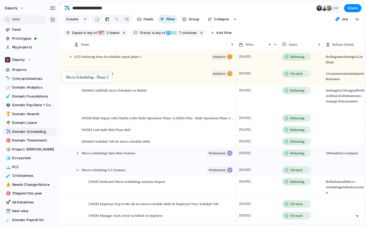
drag, startPoint x: 70, startPoint y: 157, endPoint x: 65, endPoint y: 73, distance: 83.9
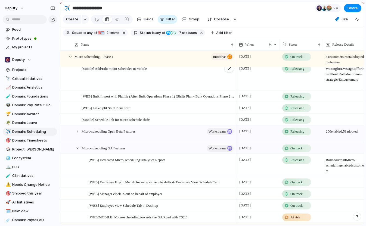
scroll to position [22, 0]
click at [72, 59] on div at bounding box center [70, 56] width 5 height 5
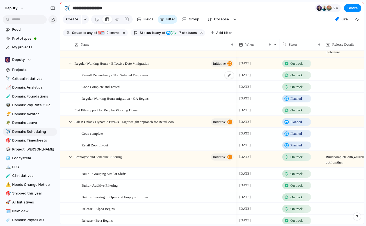
scroll to position [0, 0]
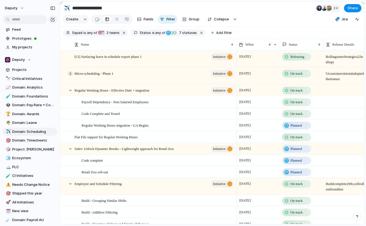
click at [71, 76] on div at bounding box center [70, 73] width 5 height 5
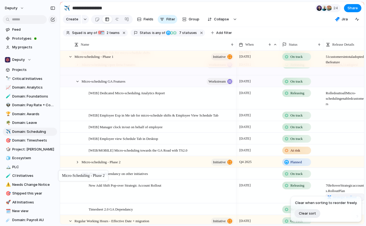
drag, startPoint x: 71, startPoint y: 166, endPoint x: 61, endPoint y: 172, distance: 11.2
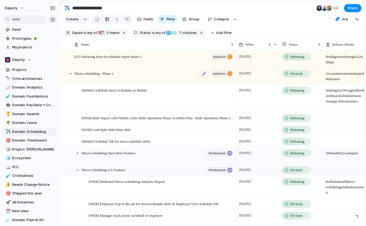
click at [204, 77] on div at bounding box center [204, 73] width 9 height 7
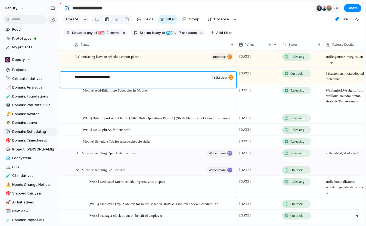
drag, startPoint x: 122, startPoint y: 77, endPoint x: 104, endPoint y: 76, distance: 17.9
click at [104, 76] on textarea "**********" at bounding box center [140, 81] width 133 height 12
type textarea "**********"
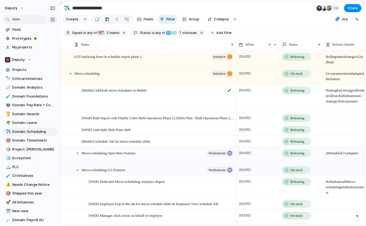
click at [181, 98] on div "[Mobile] Add/Edit micro Schedules in Mobile" at bounding box center [158, 98] width 153 height 27
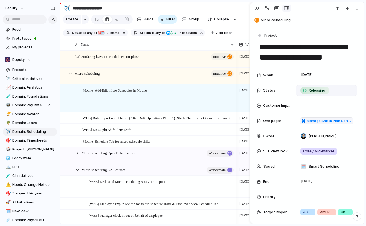
click at [321, 91] on span "Releasing" at bounding box center [317, 90] width 17 height 5
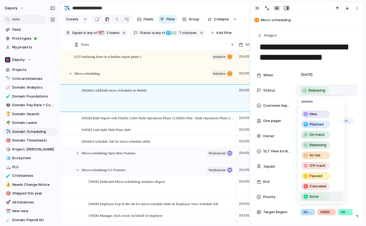
click at [313, 197] on span "Done" at bounding box center [314, 196] width 9 height 5
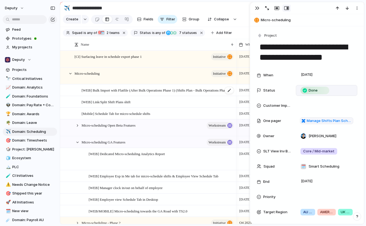
click at [137, 93] on span "[WEB] Bulk Import with Flatfile (After Bulk Operations Phase 1) (Shifts Plan - …" at bounding box center [158, 90] width 153 height 6
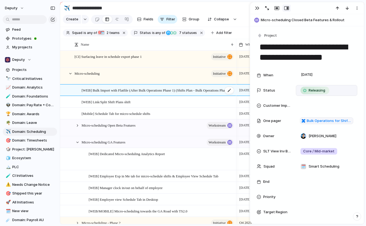
type textarea "**********"
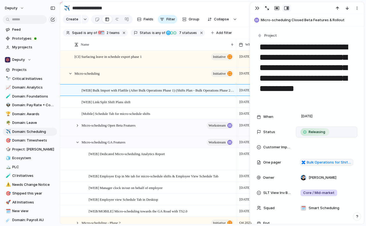
click at [315, 134] on span "Releasing" at bounding box center [317, 131] width 17 height 5
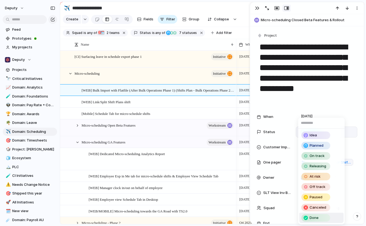
click at [310, 219] on span "Done" at bounding box center [314, 217] width 9 height 5
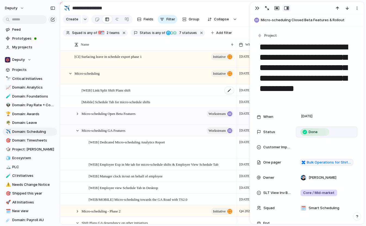
click at [138, 96] on div "[WEB] Link/Split Shift Plans shift" at bounding box center [158, 90] width 153 height 11
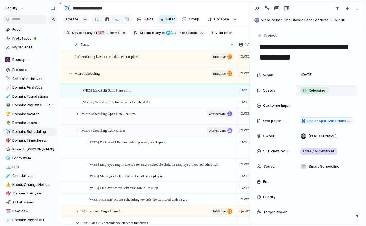
click at [312, 91] on span "Releasing" at bounding box center [317, 90] width 17 height 5
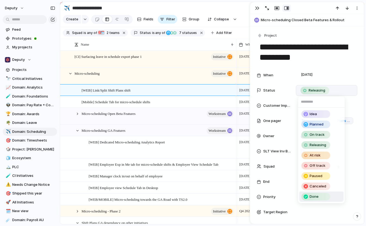
click at [312, 196] on span "Done" at bounding box center [314, 196] width 9 height 5
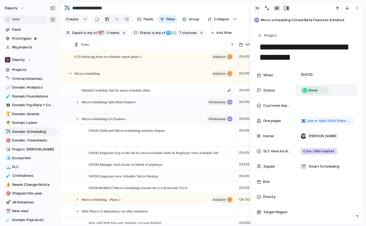
click at [186, 95] on div "[Mobile] Schedule Tab for micro-schedule shifts" at bounding box center [158, 90] width 153 height 11
type textarea "**********"
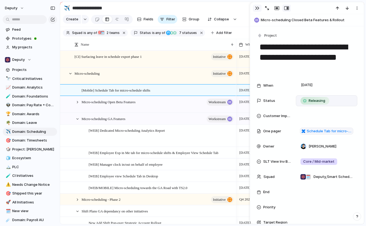
click at [256, 8] on div "button" at bounding box center [257, 8] width 4 height 4
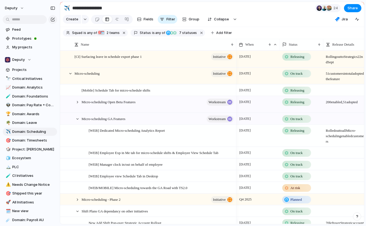
click at [339, 96] on div at bounding box center [344, 90] width 43 height 11
type textarea "**********"
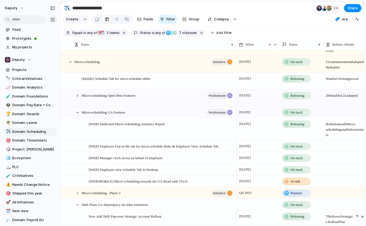
scroll to position [12, 0]
click at [77, 115] on div at bounding box center [77, 112] width 5 height 5
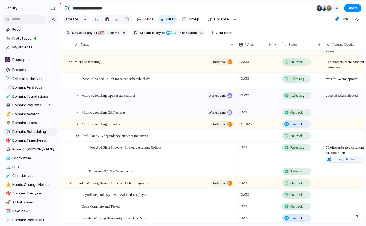
click at [79, 138] on div at bounding box center [77, 135] width 5 height 5
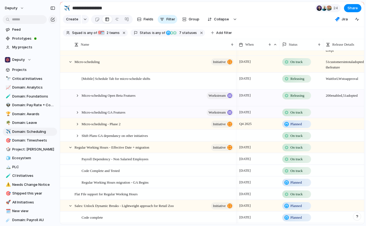
scroll to position [0, 0]
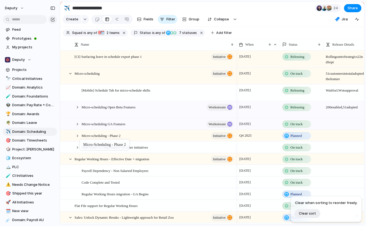
drag, startPoint x: 144, startPoint y: 139, endPoint x: 84, endPoint y: 140, distance: 59.8
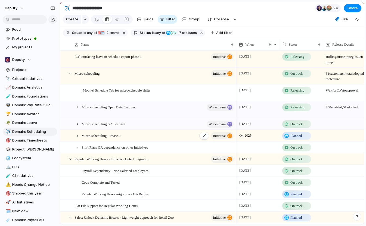
click at [120, 139] on span "Micro-scheduling - Phase 2" at bounding box center [101, 135] width 39 height 6
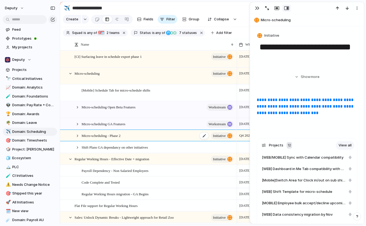
click at [120, 139] on span "Micro-scheduling - Phase 2" at bounding box center [101, 135] width 39 height 6
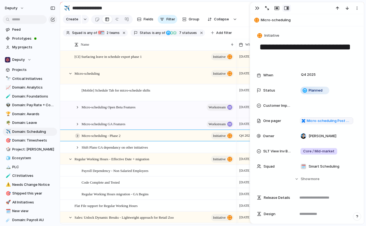
click at [77, 138] on div at bounding box center [77, 135] width 5 height 5
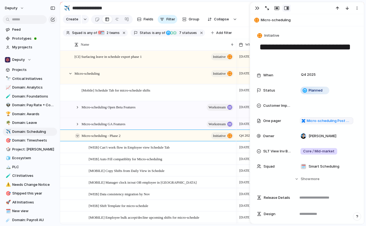
click at [77, 138] on div at bounding box center [77, 135] width 5 height 5
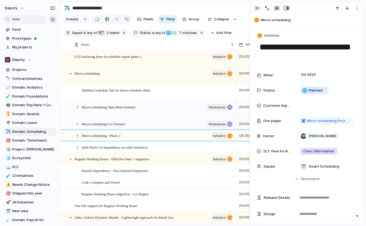
click at [258, 7] on div "button" at bounding box center [257, 8] width 4 height 4
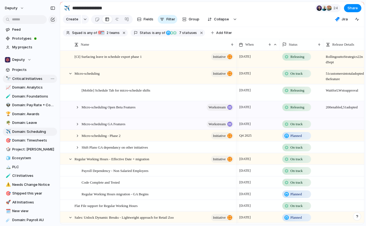
click at [26, 79] on span "Critical Initiatives" at bounding box center [33, 78] width 43 height 5
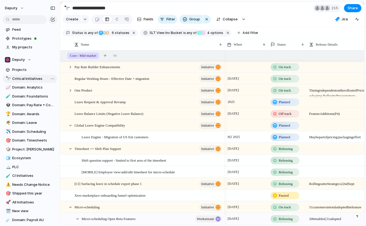
type input "**********"
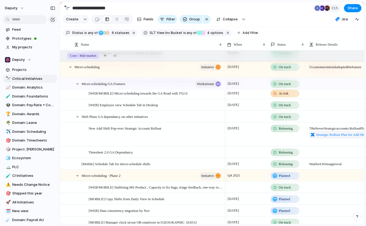
scroll to position [337, 0]
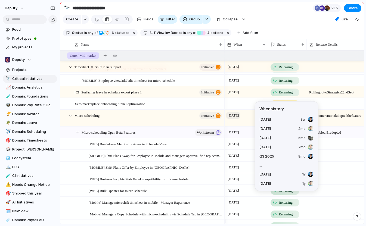
click at [234, 119] on span "[DATE]" at bounding box center [233, 115] width 14 height 7
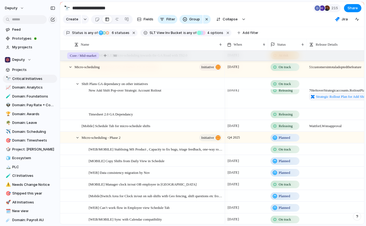
click at [245, 141] on div "Q4 2025" at bounding box center [246, 136] width 43 height 9
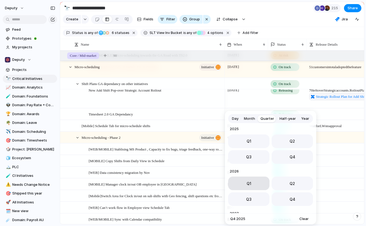
click at [258, 181] on button "Q1" at bounding box center [248, 184] width 41 height 14
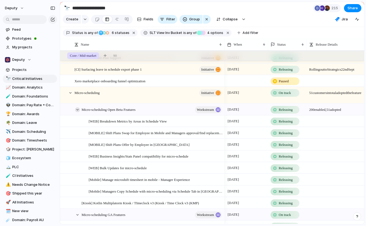
click at [77, 112] on div at bounding box center [77, 109] width 5 height 5
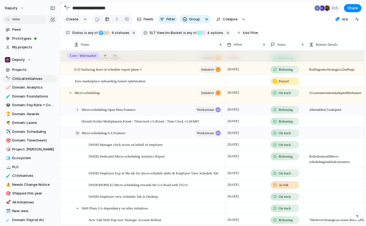
click at [77, 136] on div at bounding box center [77, 133] width 5 height 5
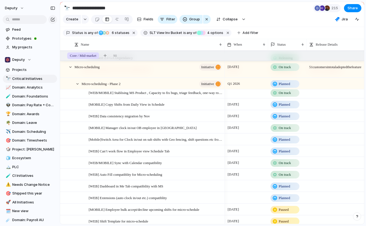
click at [283, 107] on span "Planned" at bounding box center [284, 104] width 11 height 5
